Goal: Navigation & Orientation: Find specific page/section

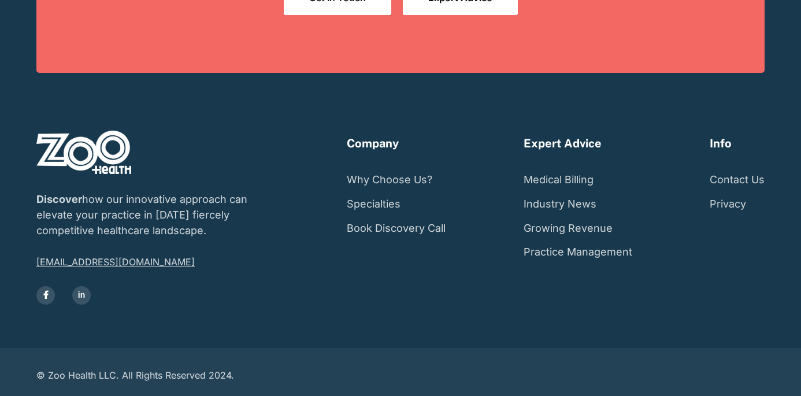
scroll to position [2206, 0]
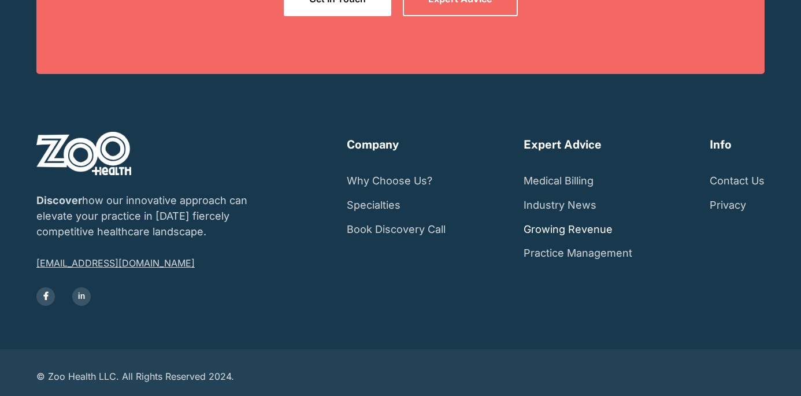
click at [553, 221] on link "Growing Revenue" at bounding box center [567, 229] width 89 height 24
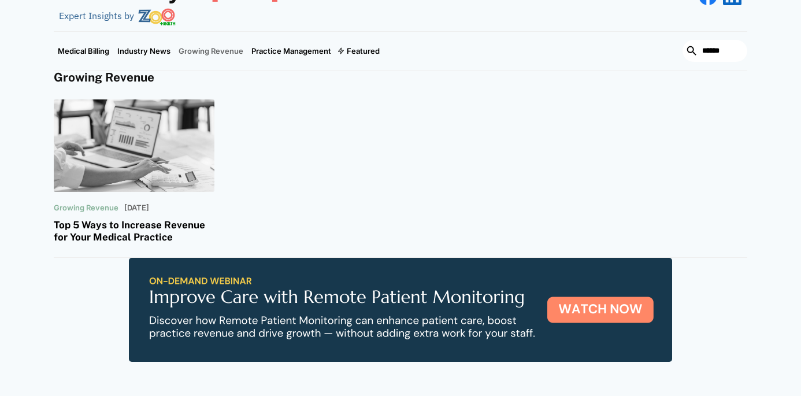
click at [176, 224] on h3 "Top 5 Ways to Increase Revenue for Your Medical Practice" at bounding box center [134, 231] width 161 height 24
click at [150, 9] on img at bounding box center [157, 16] width 38 height 17
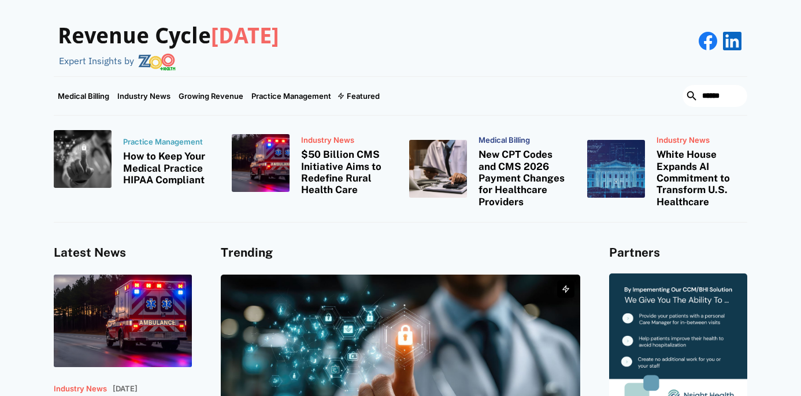
click at [155, 165] on h3 "How to Keep Your Medical Practice HIPAA Compliant" at bounding box center [168, 167] width 91 height 35
click at [113, 35] on h3 "Revenue Cycle Today" at bounding box center [168, 36] width 221 height 27
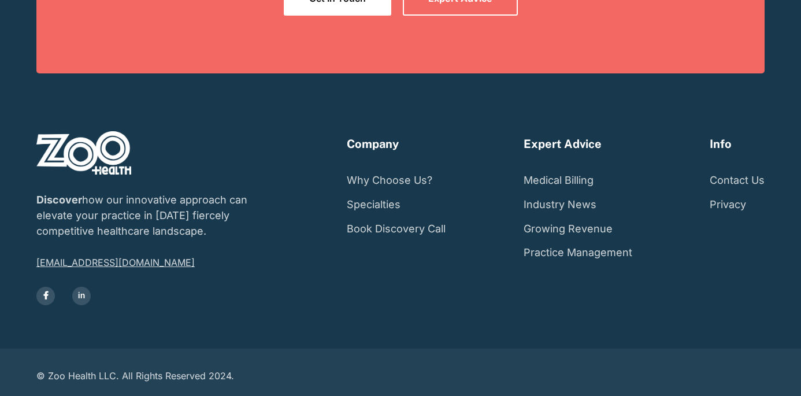
scroll to position [2206, 0]
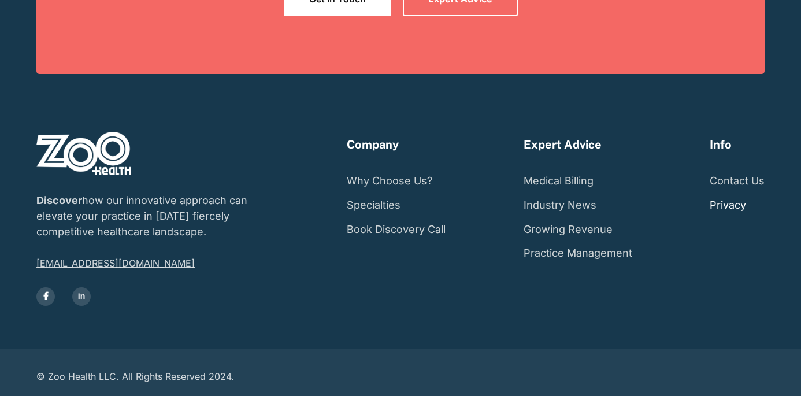
click at [717, 198] on link "Privacy" at bounding box center [727, 205] width 36 height 24
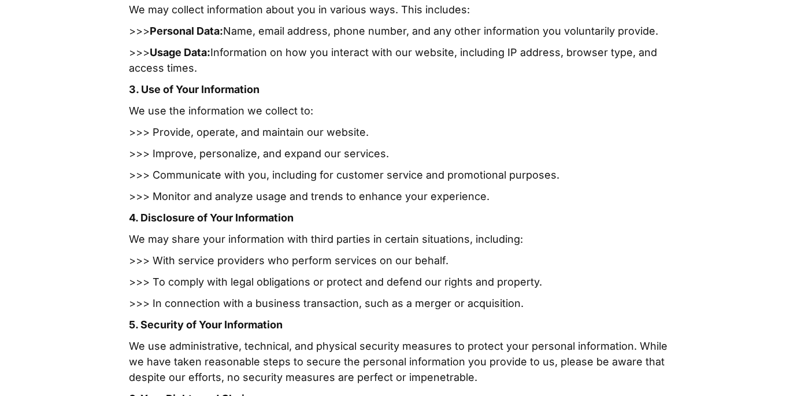
scroll to position [689, 0]
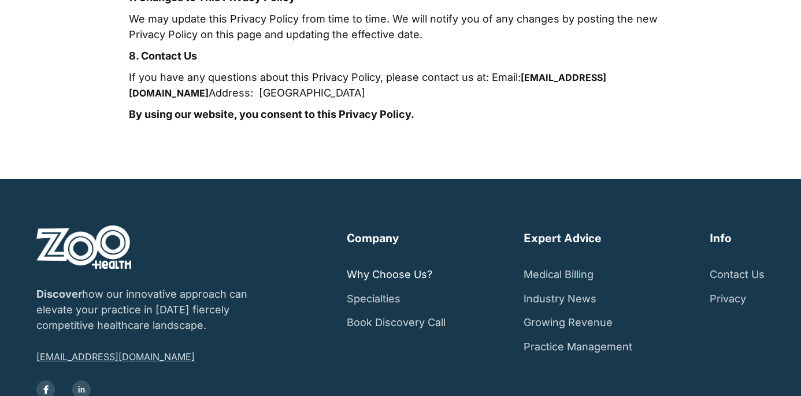
click at [392, 262] on link "Why Choose Us?" at bounding box center [389, 274] width 85 height 24
